Goal: Feedback & Contribution: Leave review/rating

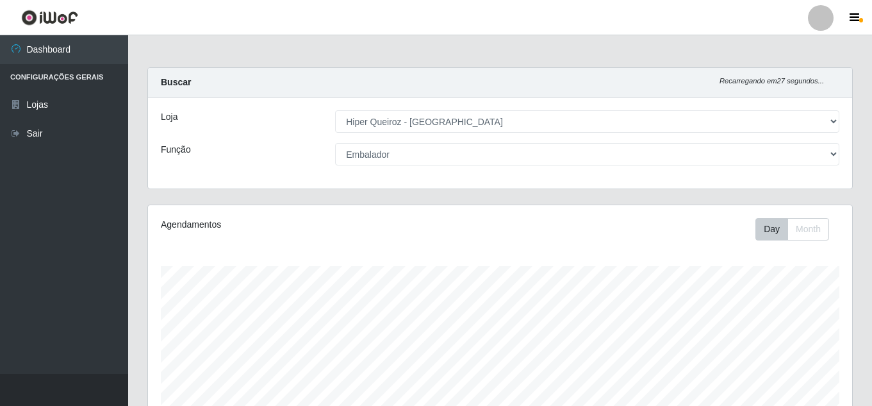
select select "513"
select select "1"
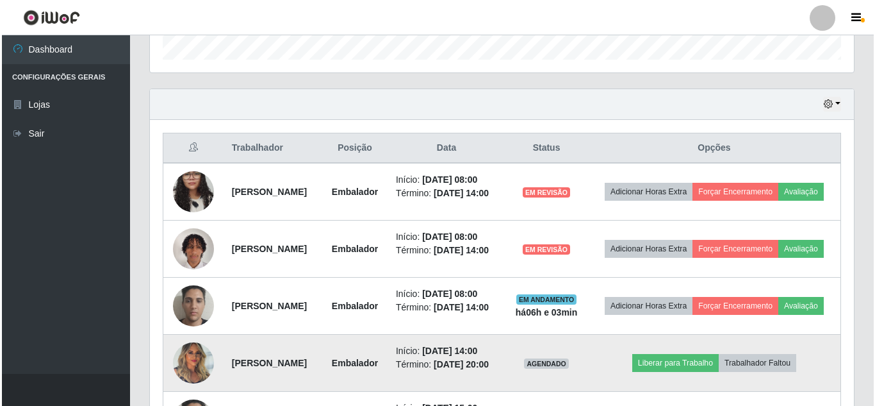
scroll to position [361, 0]
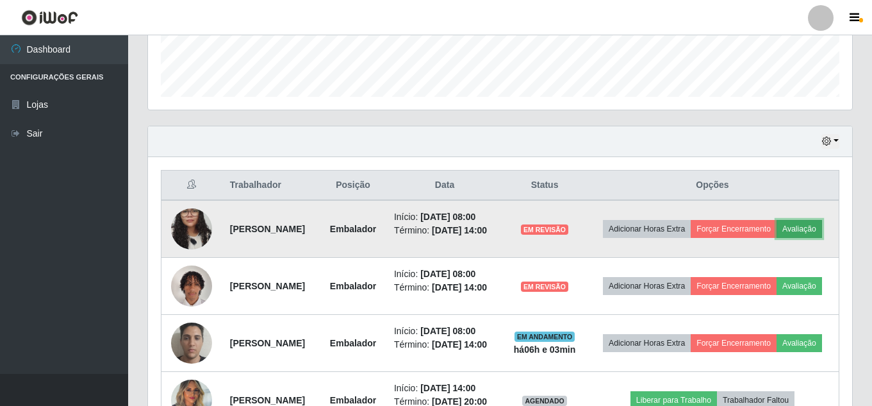
click at [776, 238] on button "Avaliação" at bounding box center [798, 229] width 45 height 18
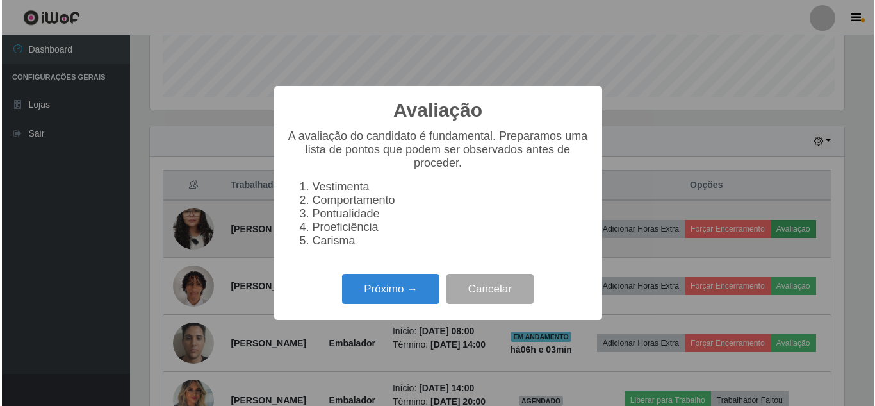
scroll to position [266, 698]
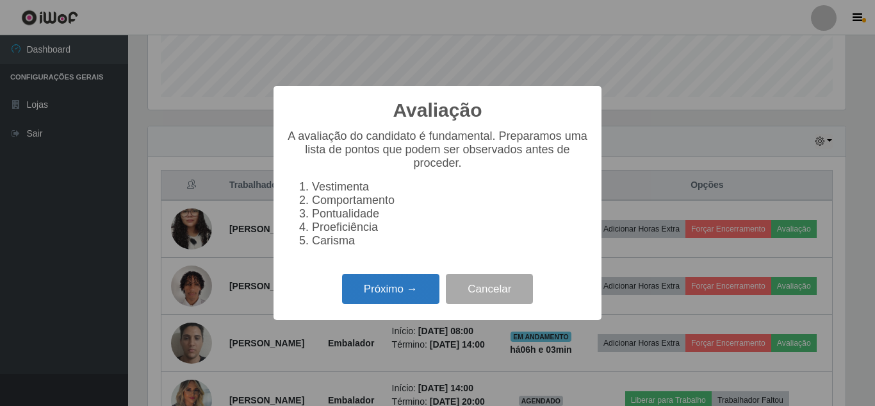
click at [387, 295] on button "Próximo →" at bounding box center [390, 289] width 97 height 30
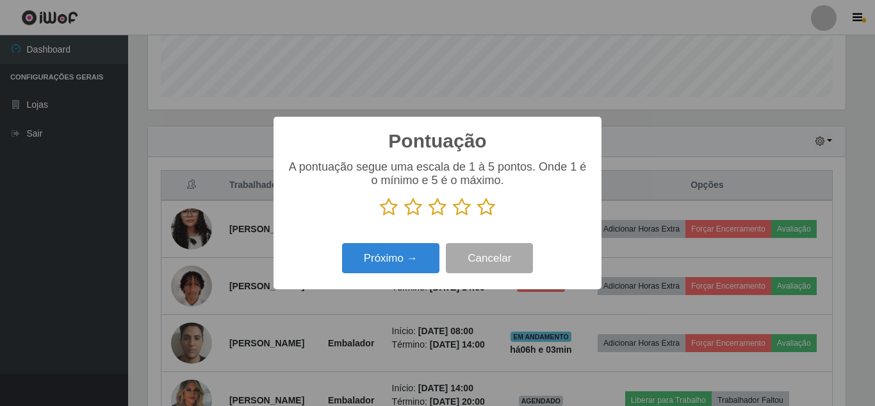
click at [462, 211] on icon at bounding box center [462, 206] width 18 height 19
click at [453, 217] on input "radio" at bounding box center [453, 217] width 0 height 0
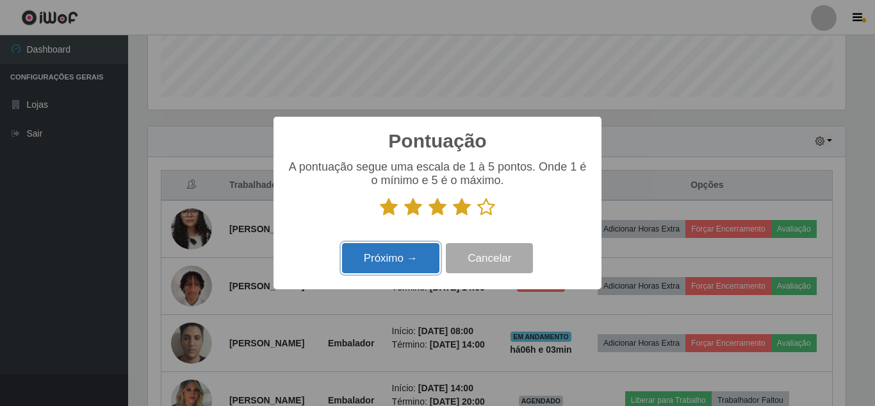
click at [395, 260] on button "Próximo →" at bounding box center [390, 258] width 97 height 30
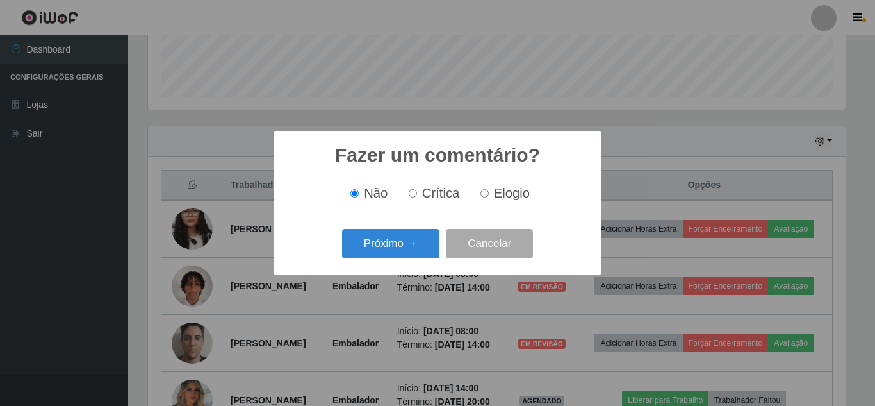
click at [485, 197] on input "Elogio" at bounding box center [484, 193] width 8 height 8
radio input "true"
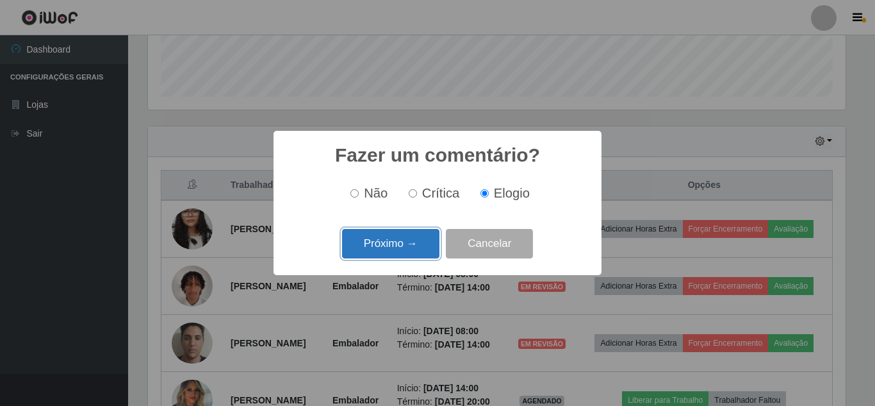
click at [382, 242] on button "Próximo →" at bounding box center [390, 244] width 97 height 30
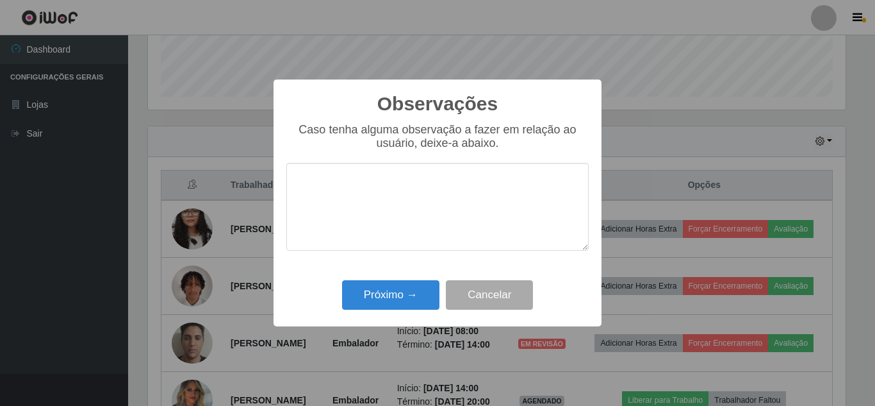
type textarea "M"
type textarea "C"
type textarea "u"
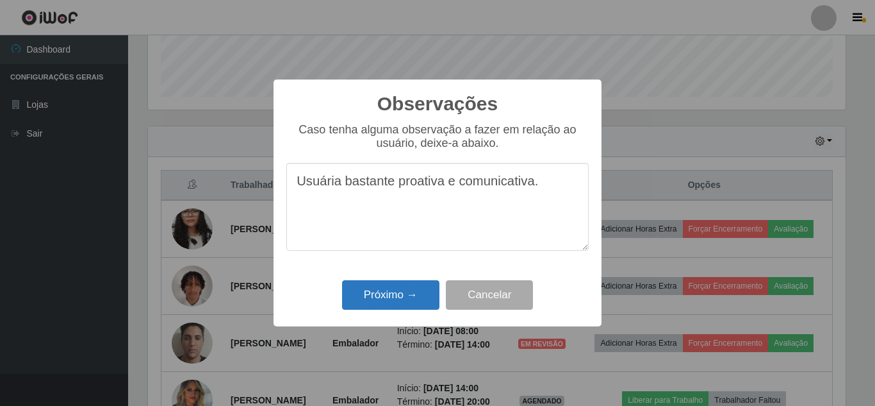
type textarea "Usuária bastante proativa e comunicativa."
click at [370, 307] on button "Próximo →" at bounding box center [390, 295] width 97 height 30
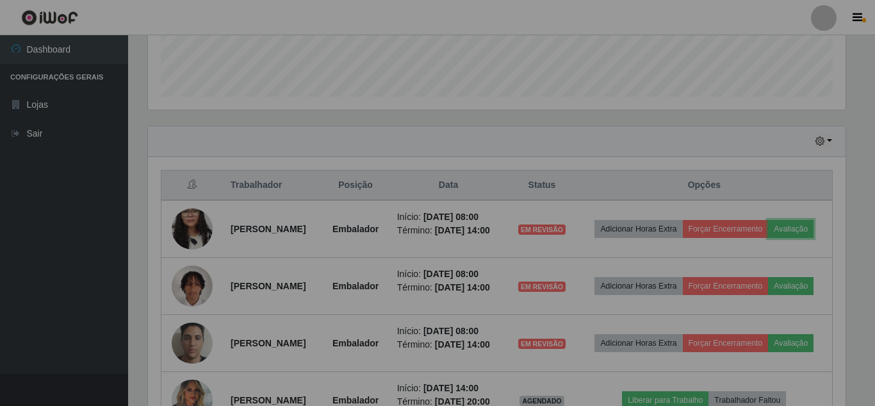
scroll to position [266, 704]
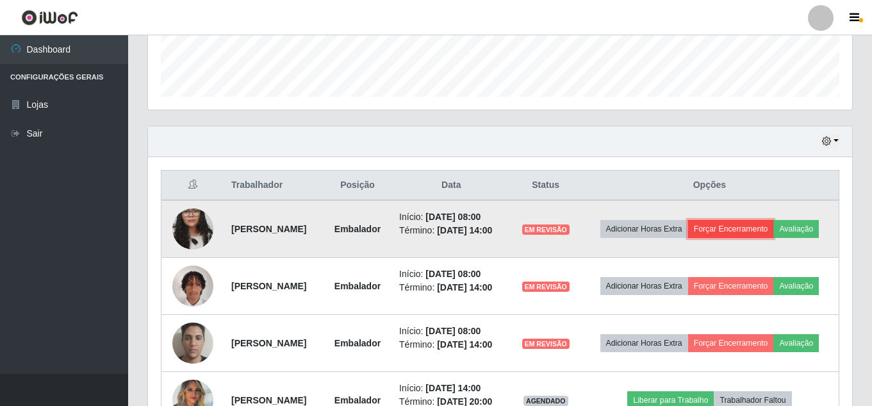
click at [774, 220] on button "Forçar Encerramento" at bounding box center [731, 229] width 86 height 18
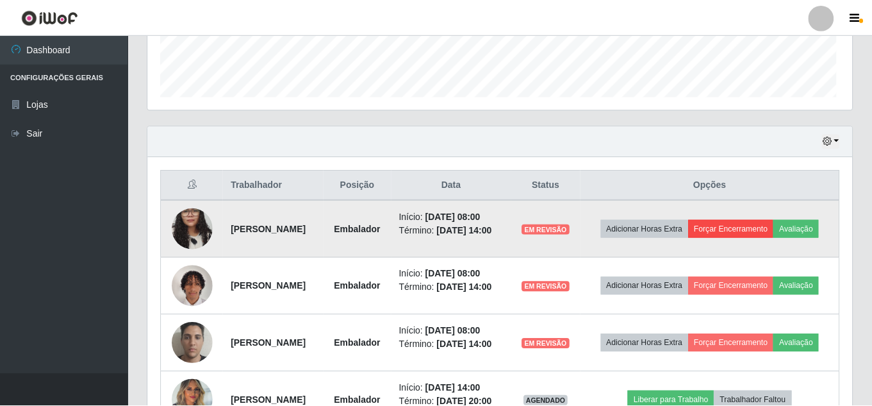
scroll to position [266, 698]
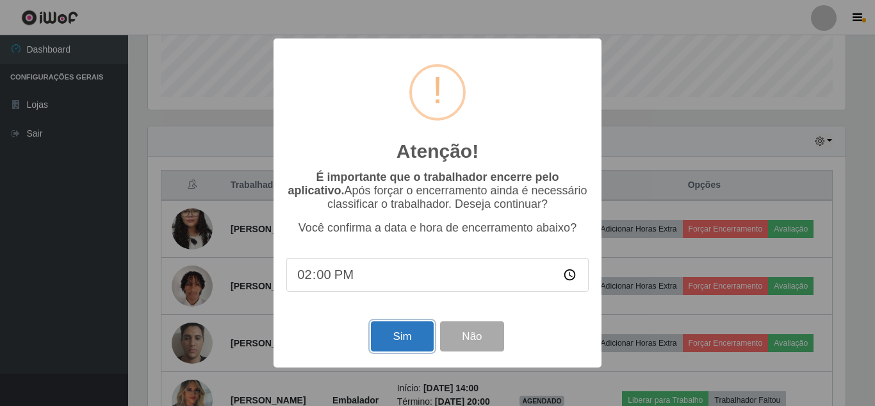
click at [409, 345] on button "Sim" at bounding box center [402, 336] width 62 height 30
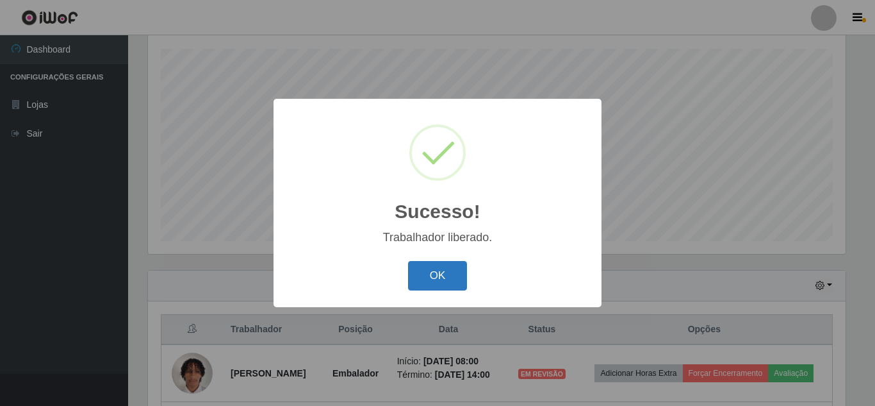
click at [425, 277] on button "OK" at bounding box center [438, 276] width 60 height 30
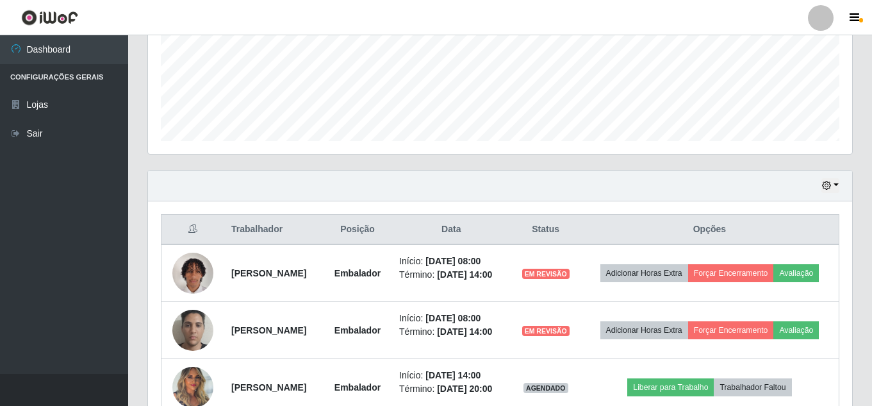
scroll to position [473, 0]
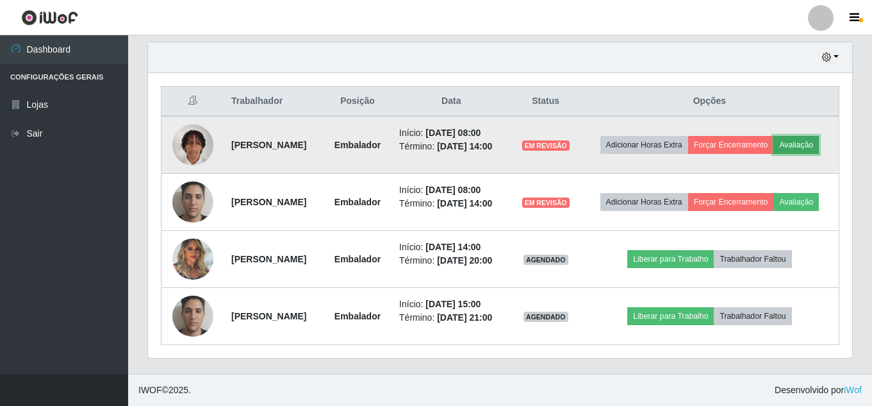
click at [773, 136] on button "Avaliação" at bounding box center [795, 145] width 45 height 18
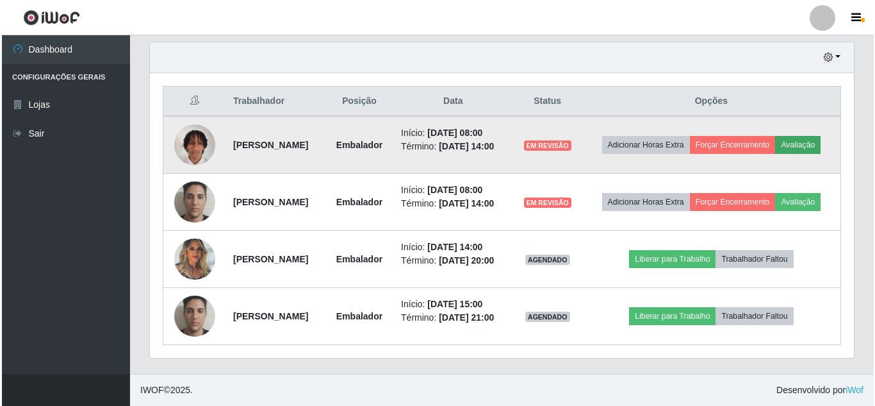
scroll to position [266, 698]
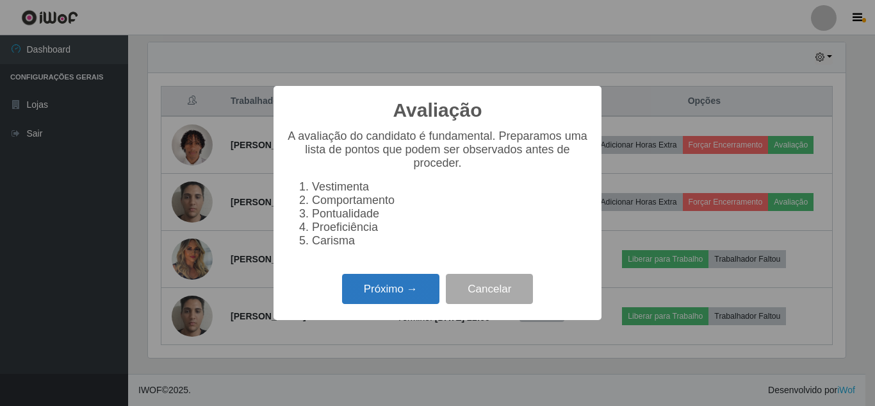
click at [373, 302] on button "Próximo →" at bounding box center [390, 289] width 97 height 30
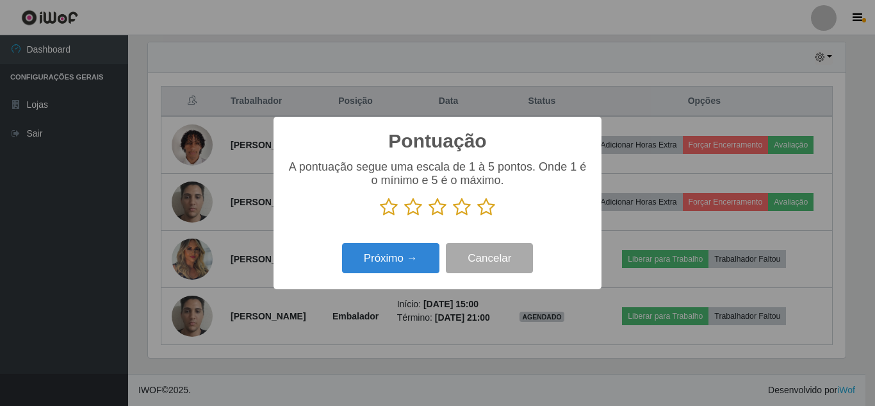
scroll to position [640374, 639942]
click at [486, 211] on icon at bounding box center [486, 206] width 18 height 19
click at [477, 217] on input "radio" at bounding box center [477, 217] width 0 height 0
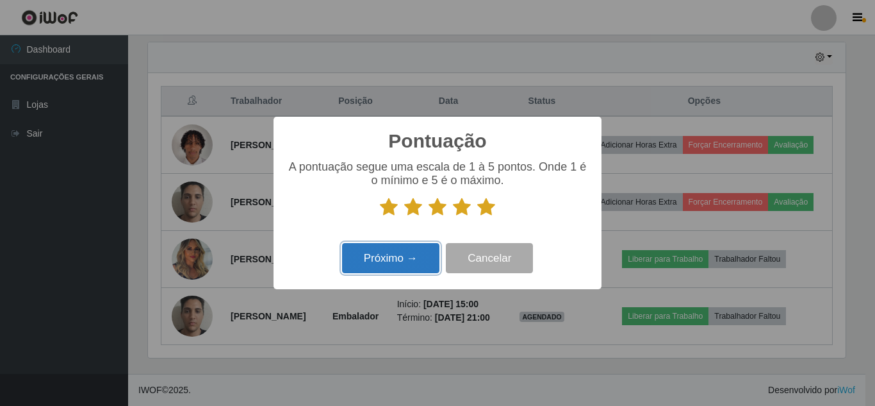
click at [406, 263] on button "Próximo →" at bounding box center [390, 258] width 97 height 30
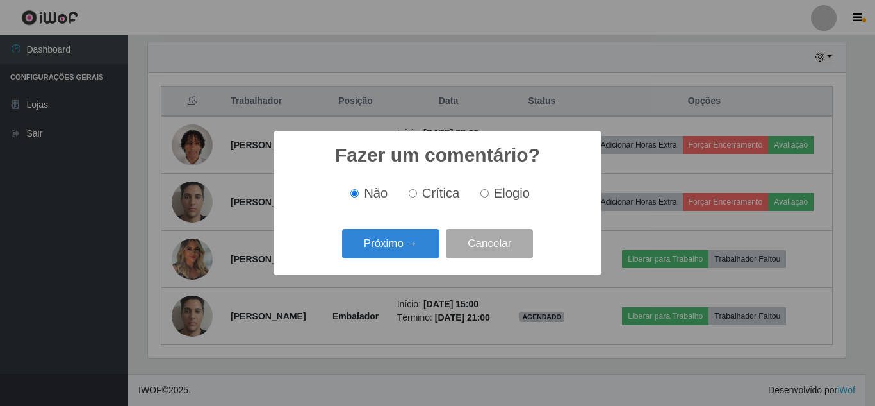
click at [484, 193] on input "Elogio" at bounding box center [484, 193] width 8 height 8
radio input "true"
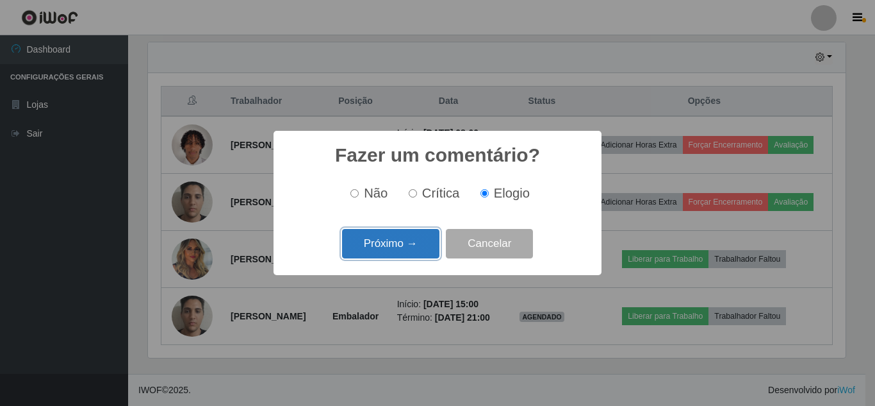
click at [381, 247] on button "Próximo →" at bounding box center [390, 244] width 97 height 30
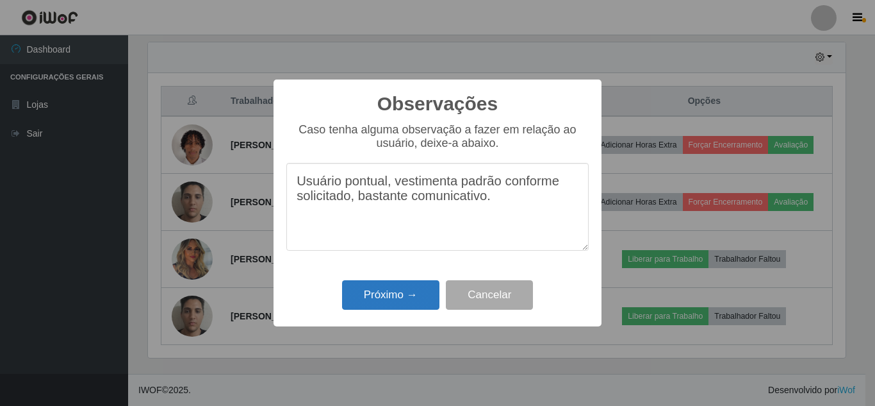
type textarea "Usuário pontual, vestimenta padrão conforme solicitado, bastante comunicativo."
click at [367, 299] on button "Próximo →" at bounding box center [390, 295] width 97 height 30
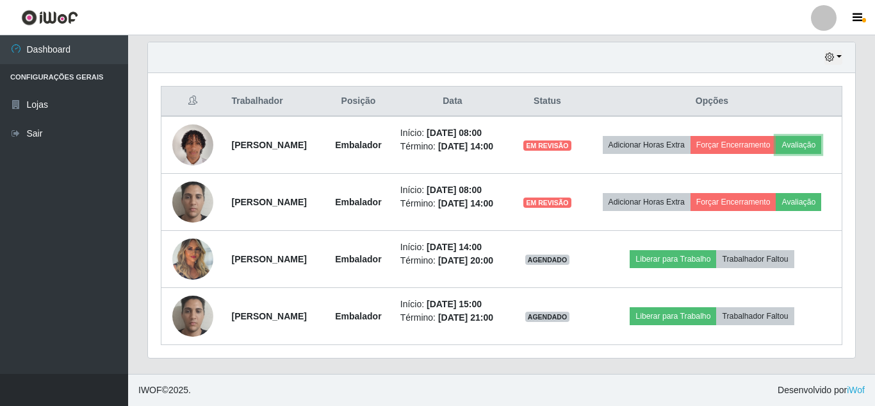
scroll to position [266, 704]
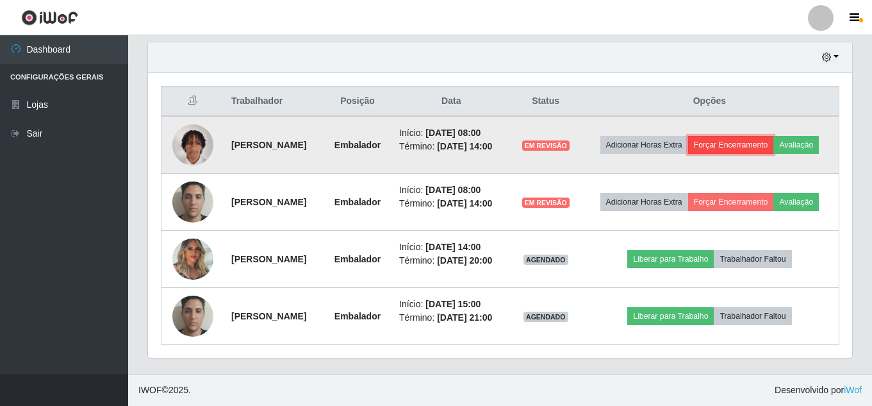
click at [760, 136] on button "Forçar Encerramento" at bounding box center [731, 145] width 86 height 18
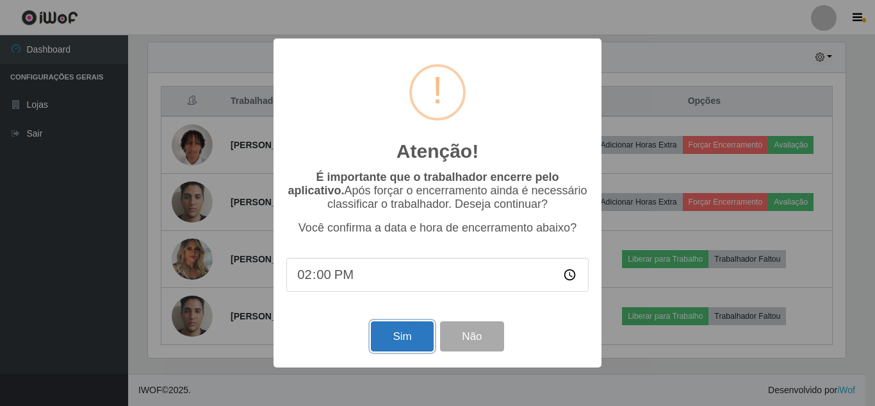
click at [400, 342] on button "Sim" at bounding box center [402, 336] width 62 height 30
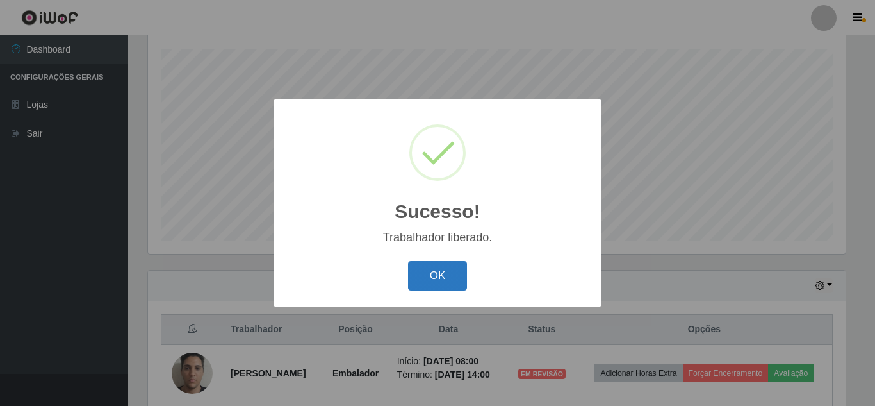
click at [434, 283] on button "OK" at bounding box center [438, 276] width 60 height 30
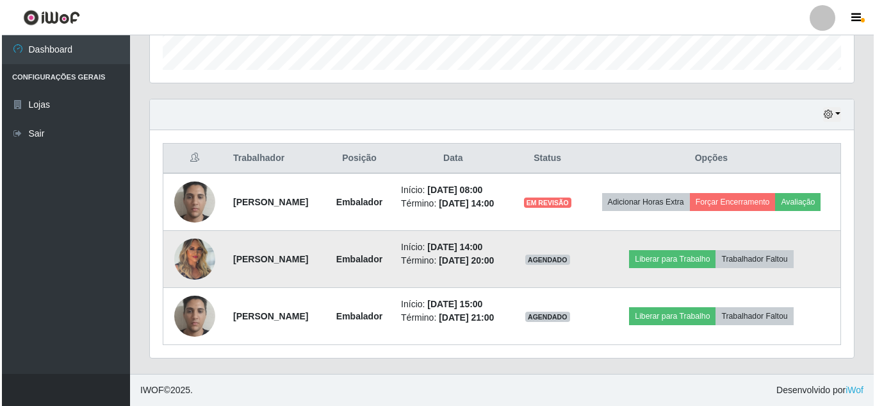
scroll to position [409, 0]
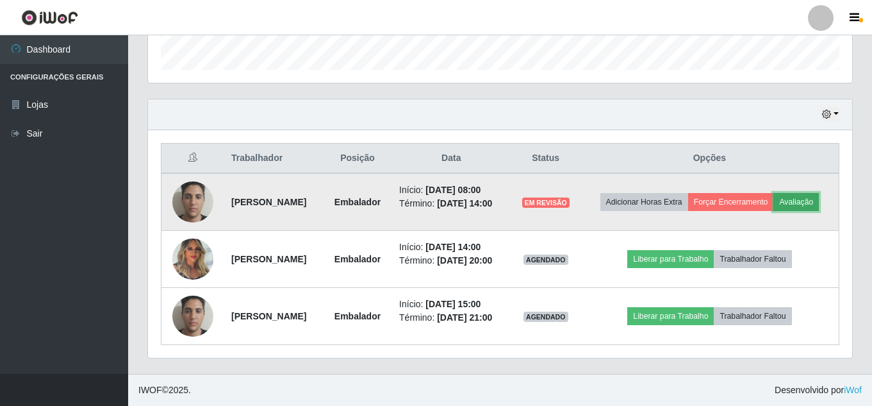
click at [773, 195] on button "Avaliação" at bounding box center [795, 202] width 45 height 18
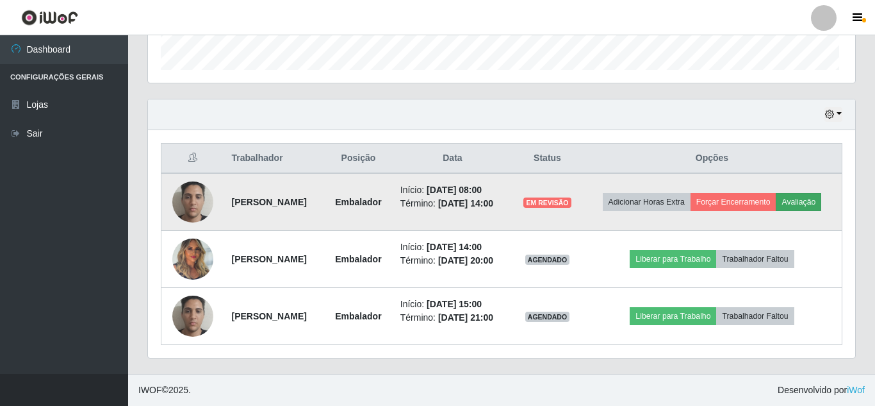
scroll to position [266, 698]
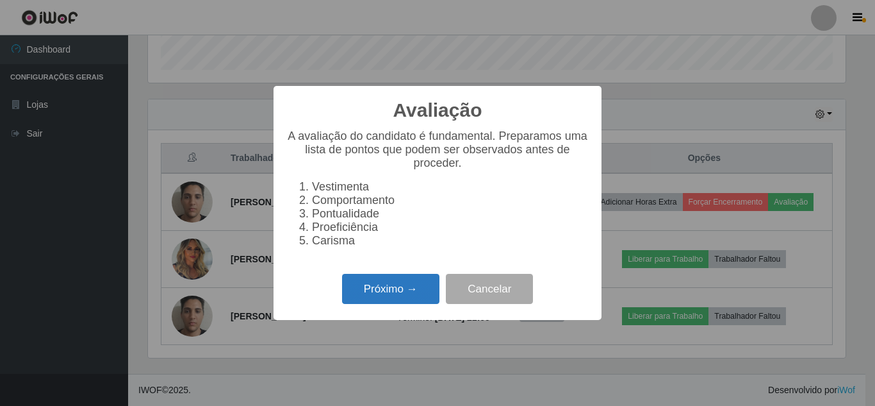
click at [393, 294] on button "Próximo →" at bounding box center [390, 289] width 97 height 30
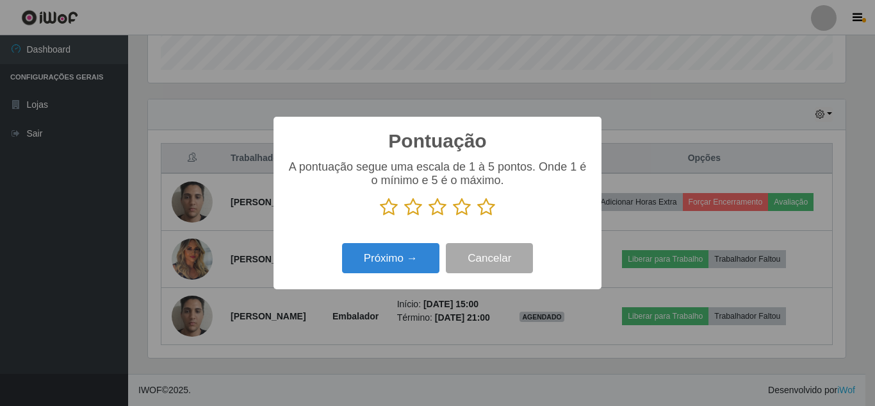
click at [486, 210] on icon at bounding box center [486, 206] width 18 height 19
click at [477, 217] on input "radio" at bounding box center [477, 217] width 0 height 0
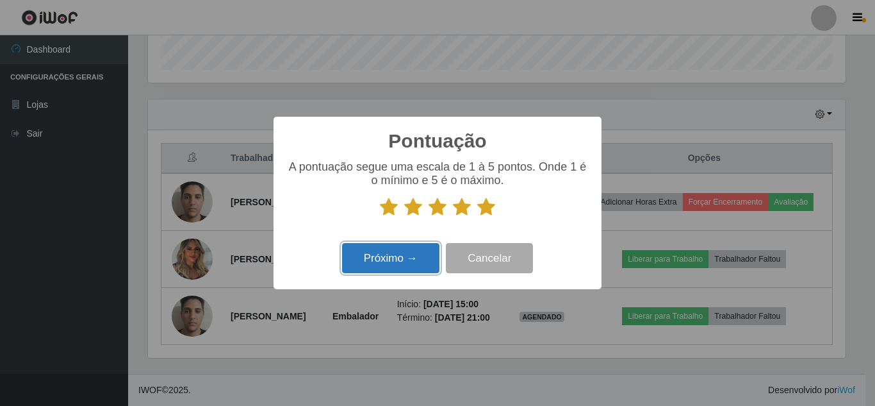
click at [404, 262] on button "Próximo →" at bounding box center [390, 258] width 97 height 30
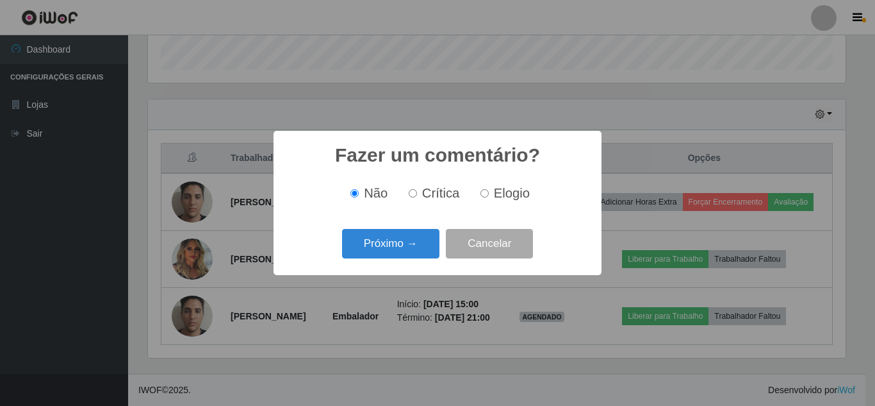
click at [484, 194] on input "Elogio" at bounding box center [484, 193] width 8 height 8
radio input "true"
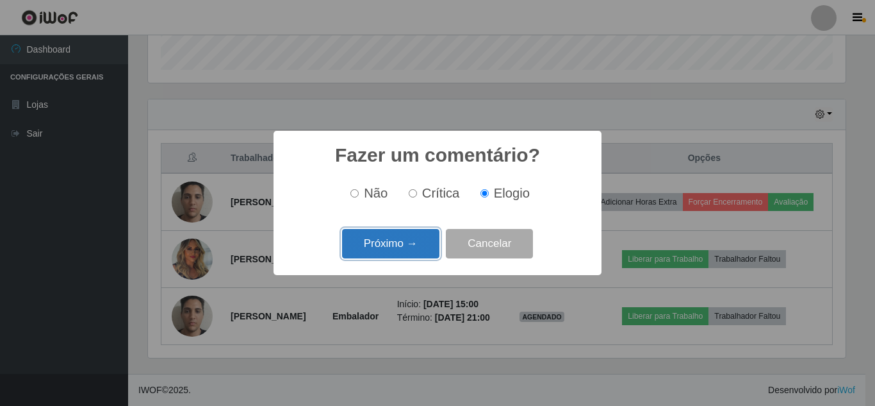
click at [401, 247] on button "Próximo →" at bounding box center [390, 244] width 97 height 30
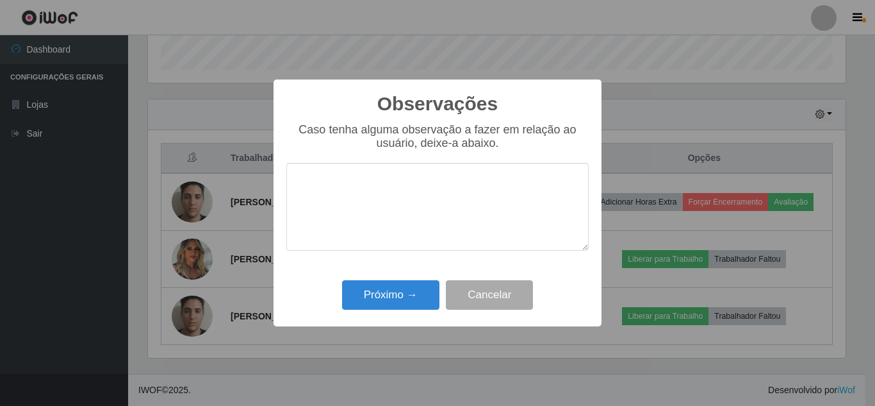
type textarea "u"
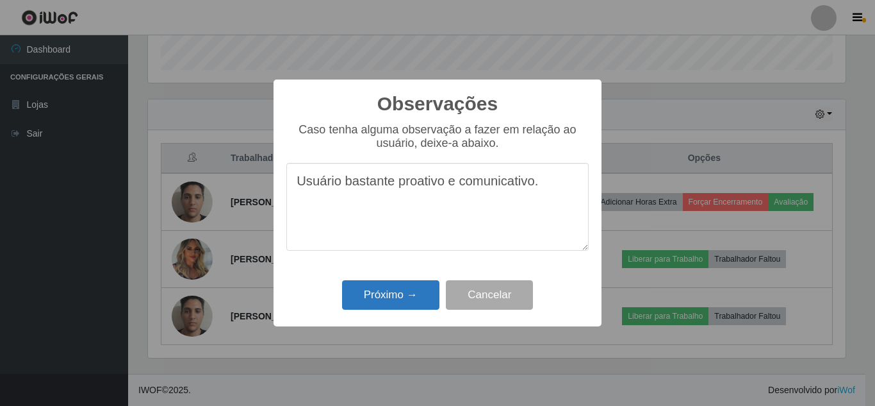
type textarea "Usuário bastante proativo e comunicativo."
click at [389, 294] on button "Próximo →" at bounding box center [390, 295] width 97 height 30
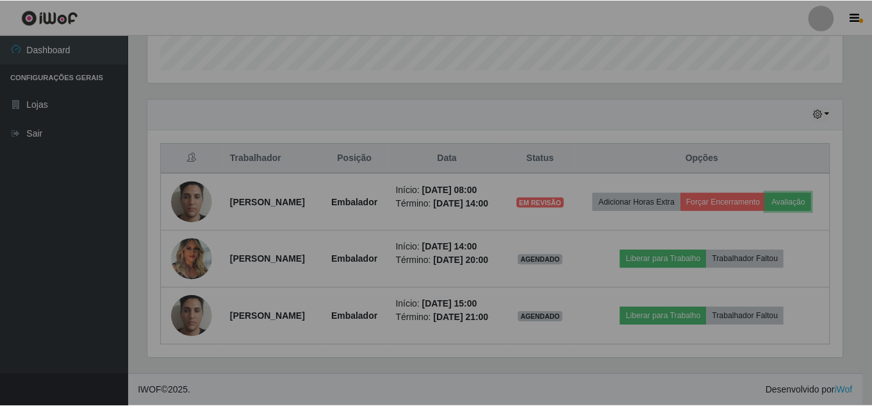
scroll to position [266, 704]
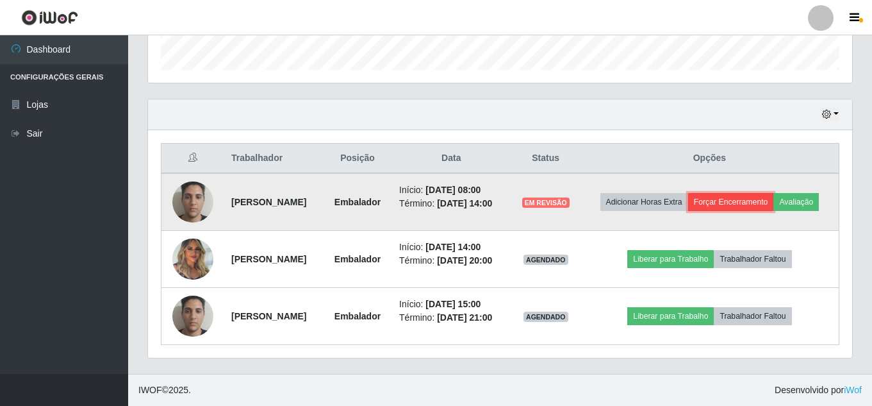
click at [768, 193] on button "Forçar Encerramento" at bounding box center [731, 202] width 86 height 18
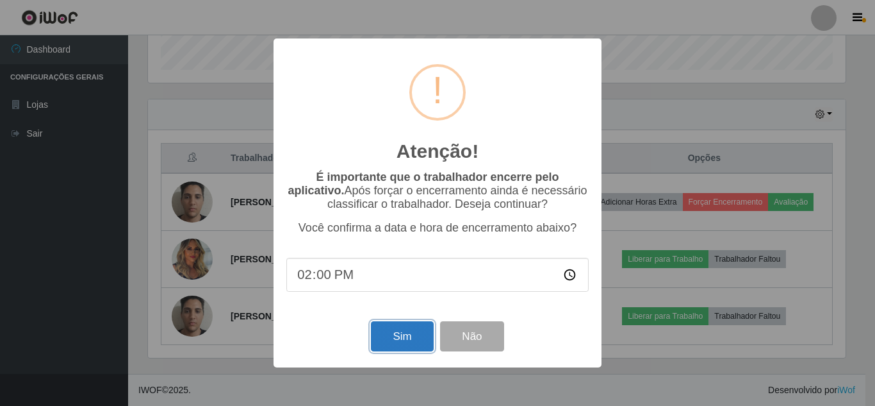
click at [413, 337] on button "Sim" at bounding box center [402, 336] width 62 height 30
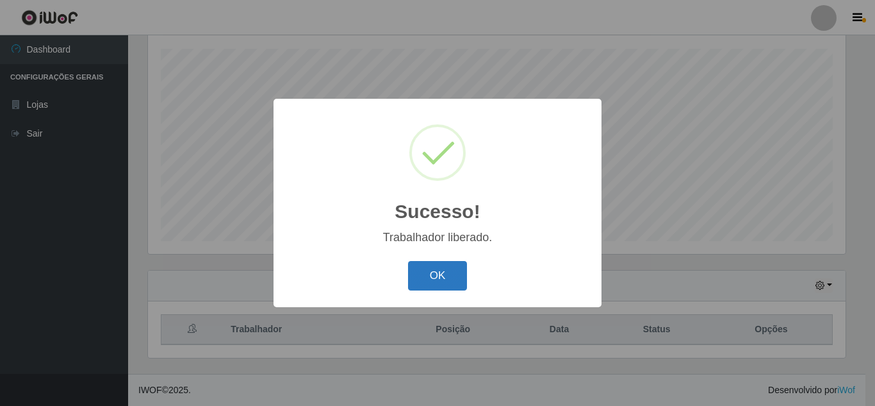
click at [444, 278] on button "OK" at bounding box center [438, 276] width 60 height 30
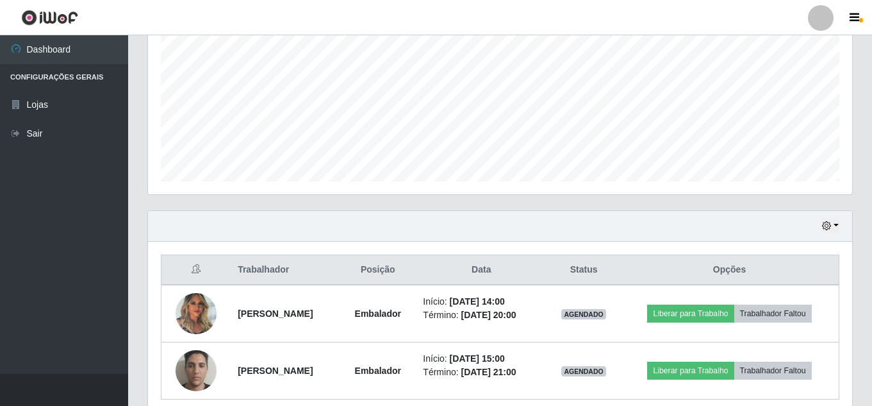
scroll to position [331, 0]
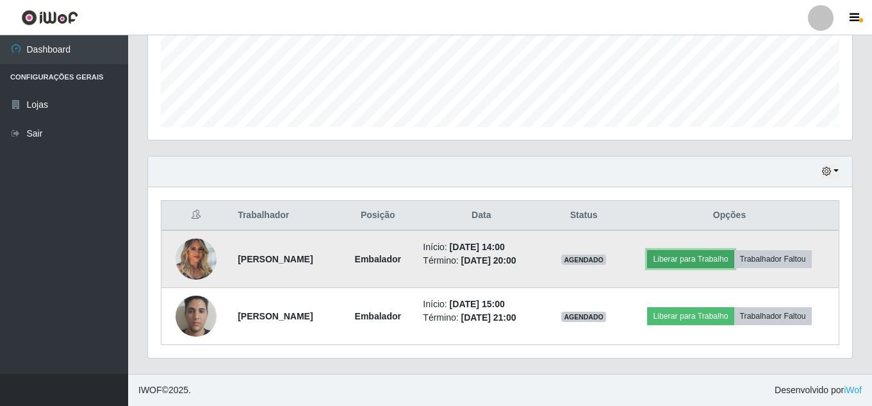
click at [705, 262] on button "Liberar para Trabalho" at bounding box center [690, 259] width 86 height 18
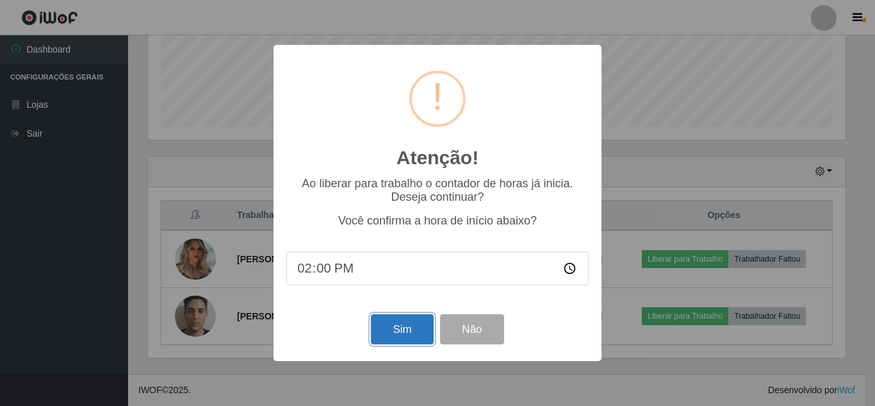
click at [380, 325] on button "Sim" at bounding box center [402, 329] width 62 height 30
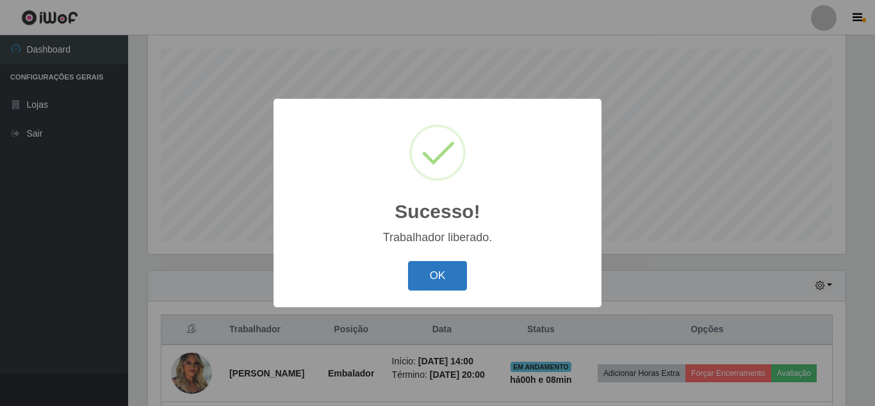
click at [428, 268] on button "OK" at bounding box center [438, 276] width 60 height 30
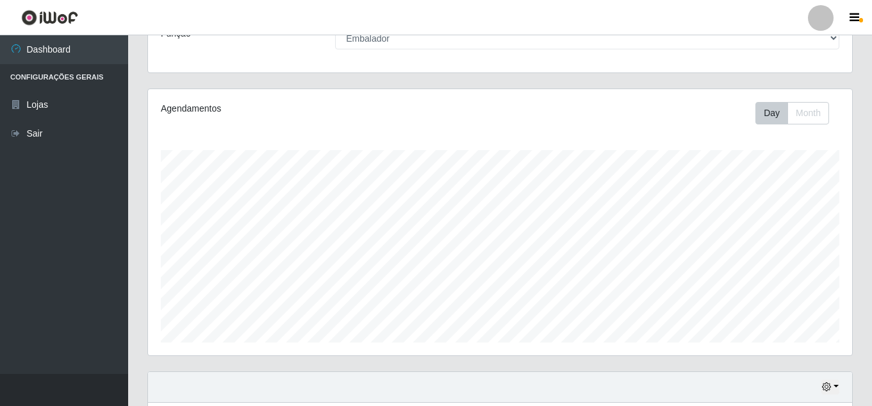
scroll to position [0, 0]
